Goal: Transaction & Acquisition: Purchase product/service

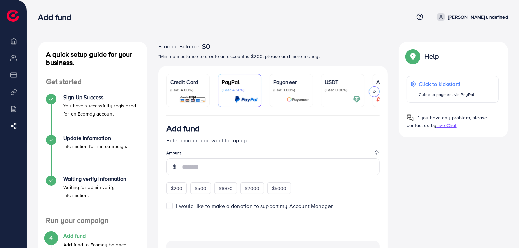
click at [286, 90] on p "(Fee: 1.00%)" at bounding box center [291, 89] width 36 height 5
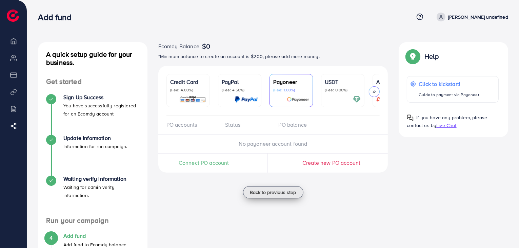
click at [264, 191] on span "Back to previous step" at bounding box center [273, 192] width 46 height 7
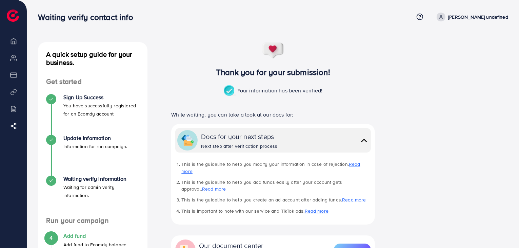
click at [285, 89] on p "Your information has been verified!" at bounding box center [273, 91] width 99 height 12
drag, startPoint x: 285, startPoint y: 89, endPoint x: 362, endPoint y: 83, distance: 77.2
click at [362, 83] on div "Thank you for your submission! Your information has been verified!" at bounding box center [273, 72] width 226 height 60
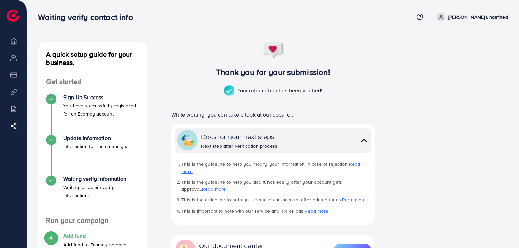
scroll to position [102, 0]
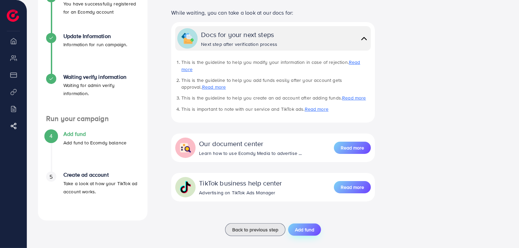
click at [299, 226] on span "Add fund" at bounding box center [304, 229] width 19 height 7
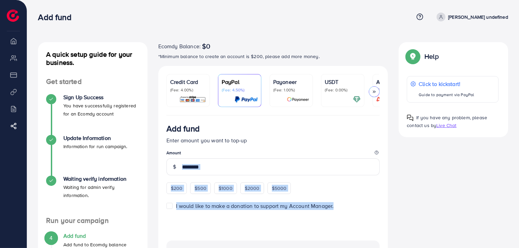
drag, startPoint x: 299, startPoint y: 219, endPoint x: 319, endPoint y: 151, distance: 71.5
click at [319, 151] on form "Add fund Enter amount you want to top-up Amount $200 $500 $1000 $2000 $5000 I w…" at bounding box center [274, 177] width 214 height 109
click at [319, 151] on legend "Amount" at bounding box center [274, 154] width 214 height 8
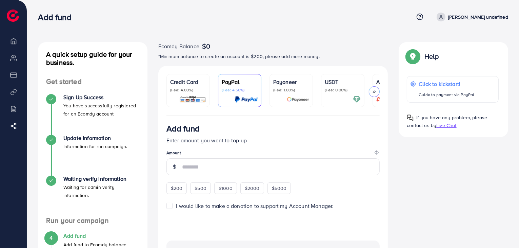
click at [167, 207] on form "Add fund Enter amount you want to top-up Amount $200 $500 $1000 $2000 $5000 I w…" at bounding box center [274, 177] width 214 height 109
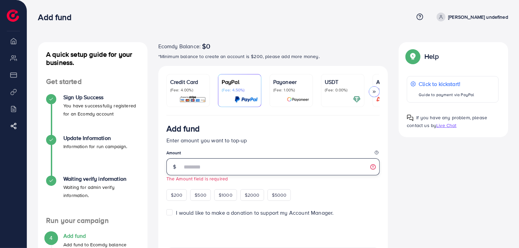
click at [199, 171] on input "number" at bounding box center [281, 166] width 198 height 17
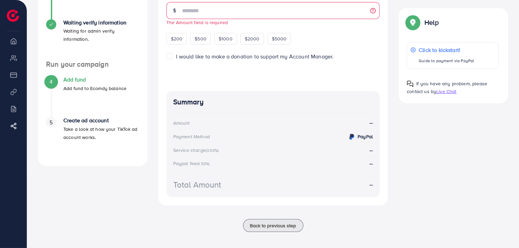
scroll to position [157, 0]
click at [310, 200] on div "Add fund Enter amount you want to top-up Amount The Amount field is required $2…" at bounding box center [273, 82] width 230 height 246
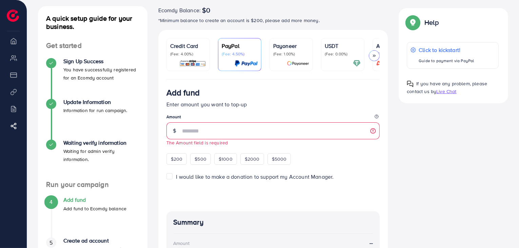
scroll to position [35, 0]
click at [375, 48] on link "Airwallex (Fee: 0.00%)" at bounding box center [394, 55] width 43 height 33
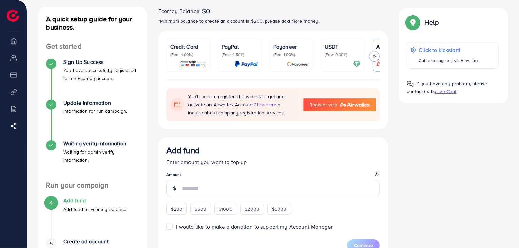
click at [352, 63] on div at bounding box center [343, 64] width 36 height 8
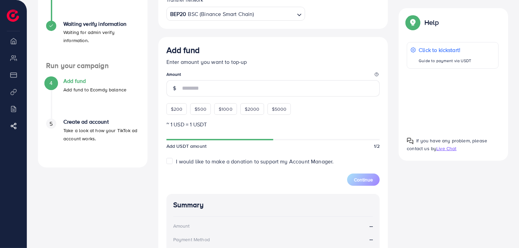
scroll to position [172, 0]
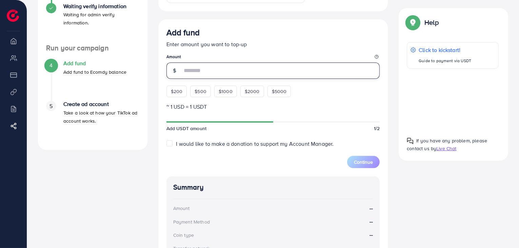
click at [263, 69] on input "number" at bounding box center [281, 70] width 198 height 16
type input "**"
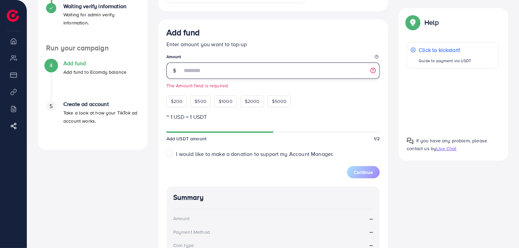
type input "**"
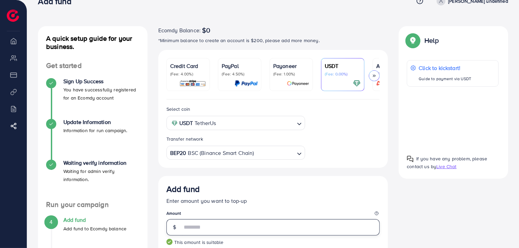
scroll to position [0, 0]
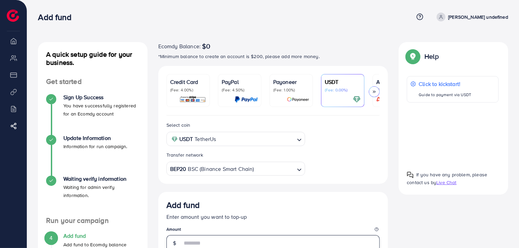
type input "***"
click at [290, 97] on img at bounding box center [298, 99] width 22 height 8
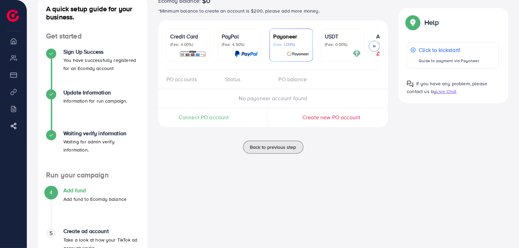
scroll to position [45, 0]
